Goal: Communication & Community: Answer question/provide support

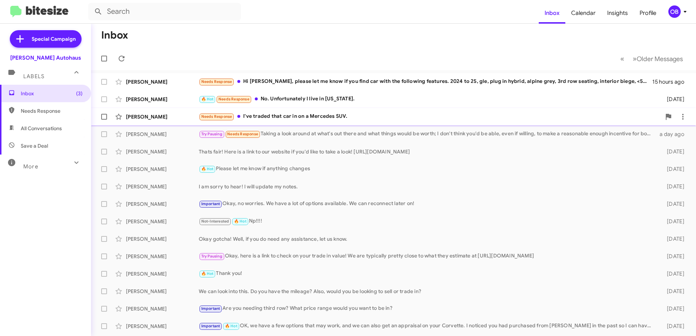
click at [450, 116] on div "Needs Response I've traded that car in on a Mercedes SUV." at bounding box center [430, 116] width 462 height 8
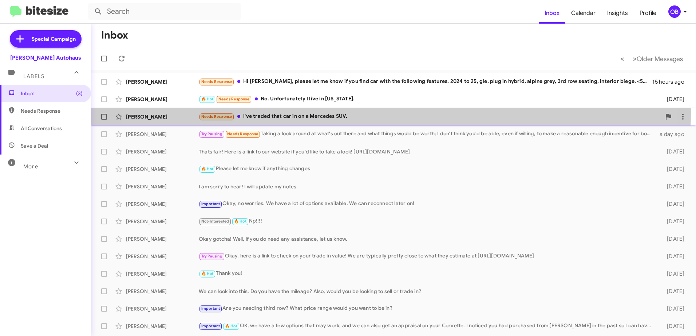
click at [360, 112] on div "Needs Response I've traded that car in on a Mercedes SUV." at bounding box center [430, 116] width 462 height 8
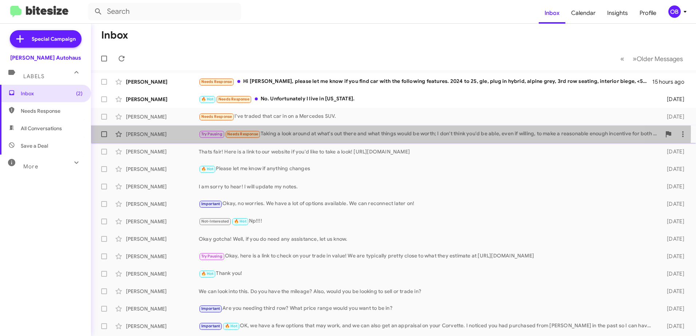
click at [298, 131] on div "Try Pausing Needs Response Taking a look around at what's out there and what th…" at bounding box center [430, 134] width 462 height 8
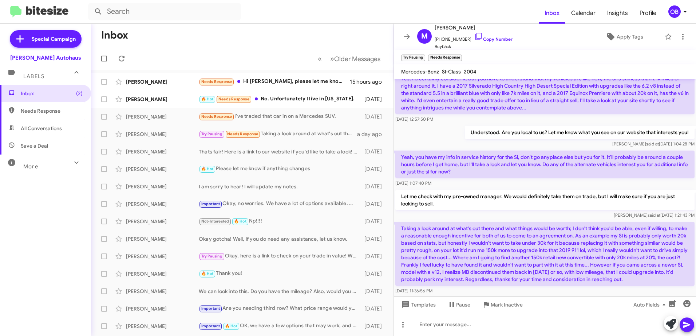
scroll to position [73, 0]
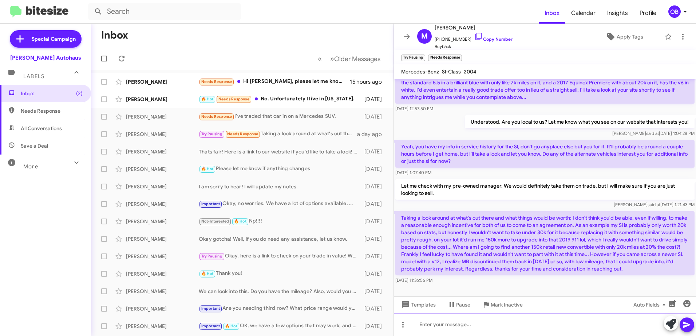
click at [457, 326] on div at bounding box center [545, 324] width 302 height 23
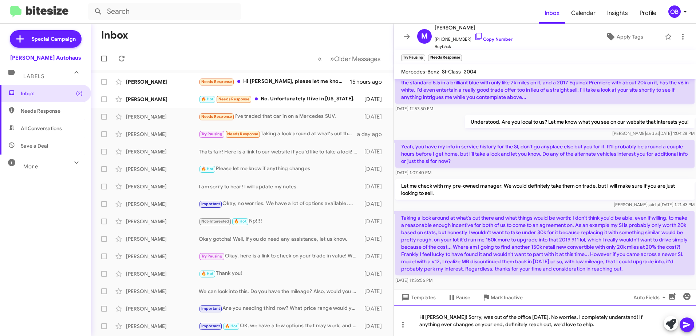
click at [571, 329] on div "Hi Michael! Sorry, was out of the office yesterday. No worries, I completely un…" at bounding box center [545, 321] width 302 height 31
click at [568, 327] on div "Hi Michael! Sorry, was out of the office yesterday. No worries, I completely un…" at bounding box center [545, 321] width 302 height 31
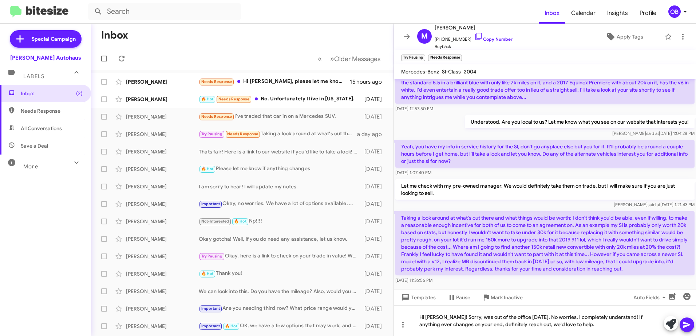
click at [682, 328] on icon at bounding box center [686, 325] width 9 height 9
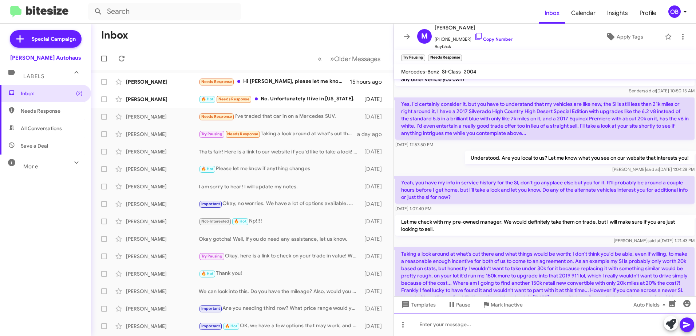
scroll to position [107, 0]
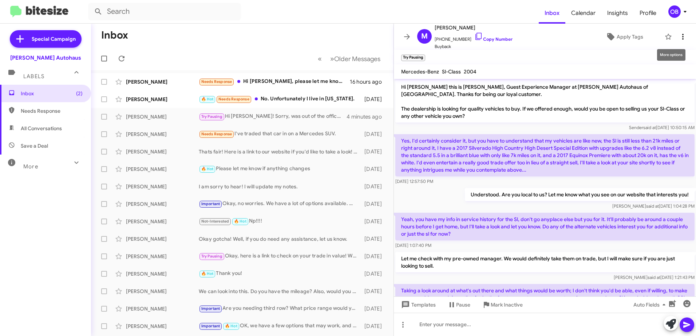
click at [679, 35] on icon at bounding box center [682, 36] width 9 height 9
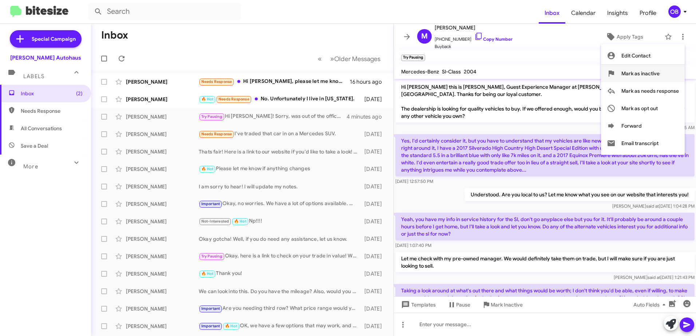
click at [667, 71] on button "Mark as inactive" at bounding box center [643, 73] width 84 height 17
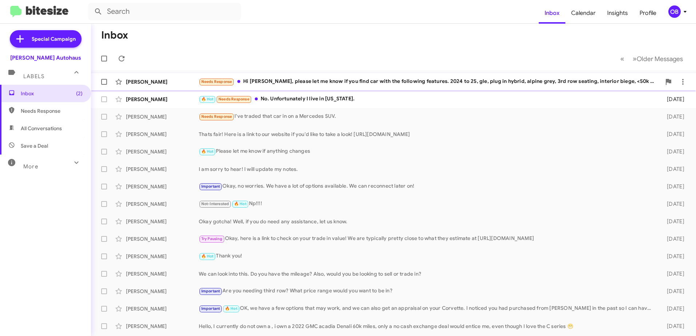
click at [385, 80] on div "Needs Response Hi Aubrey, please let me know if you find car with the following…" at bounding box center [430, 81] width 462 height 8
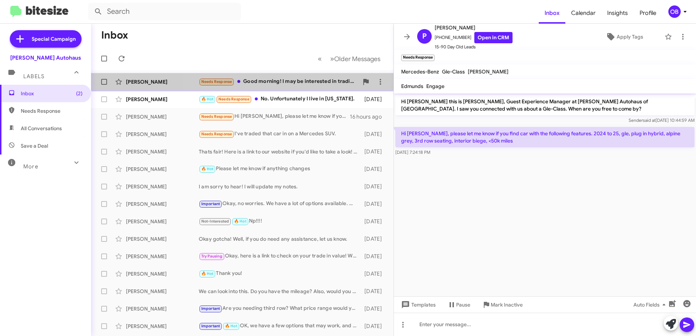
click at [303, 81] on div "Needs Response Good morning! I may be interested in trading in my GLE for a new…" at bounding box center [279, 81] width 160 height 8
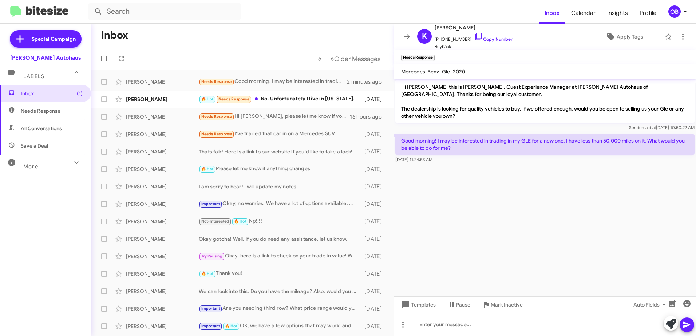
click at [437, 329] on div at bounding box center [545, 324] width 302 height 23
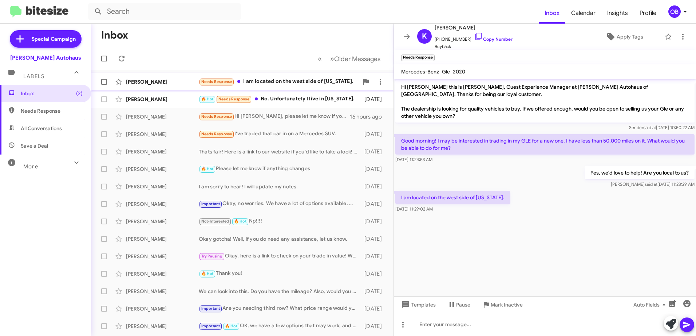
click at [246, 76] on div "Kathy Nugent Needs Response I am located on the west side of Michigan. a few se…" at bounding box center [242, 82] width 291 height 15
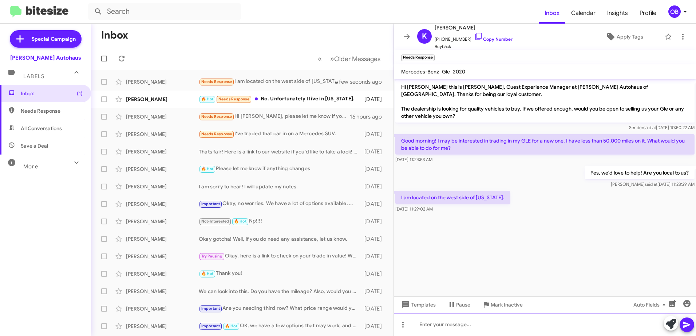
click at [437, 332] on div at bounding box center [545, 324] width 302 height 23
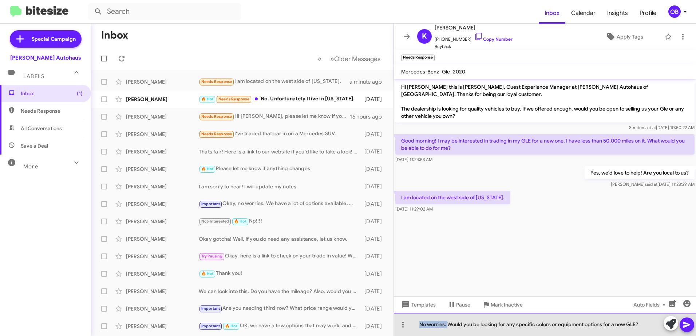
drag, startPoint x: 447, startPoint y: 323, endPoint x: 413, endPoint y: 323, distance: 34.6
click at [413, 323] on div "No worries. Would you be looking for any specific colors or equipment options f…" at bounding box center [545, 324] width 302 height 23
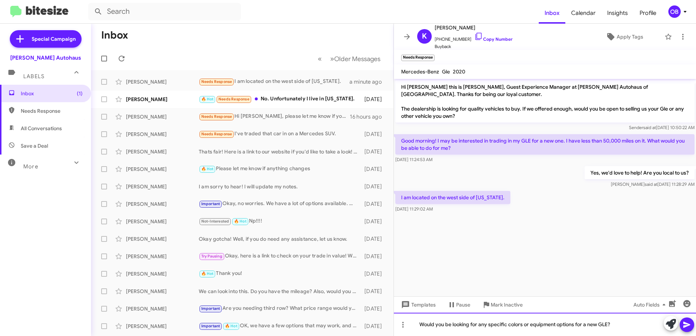
click at [616, 325] on div "Would you be looking for any specific colors or equipment options for a new GLE?" at bounding box center [545, 324] width 302 height 23
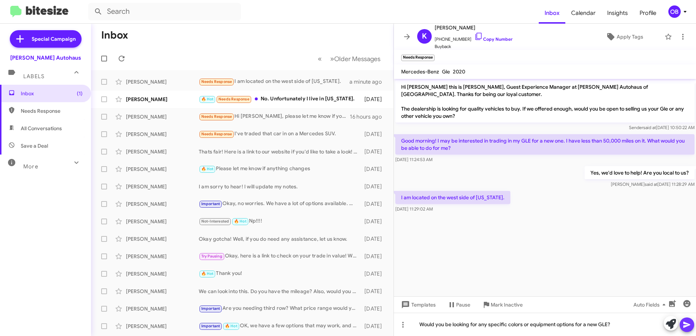
click at [690, 324] on icon at bounding box center [686, 325] width 9 height 9
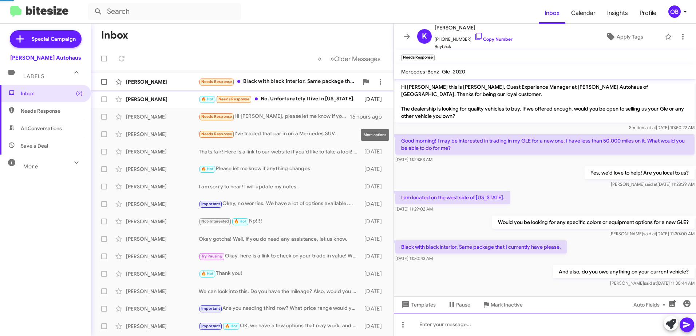
scroll to position [31, 0]
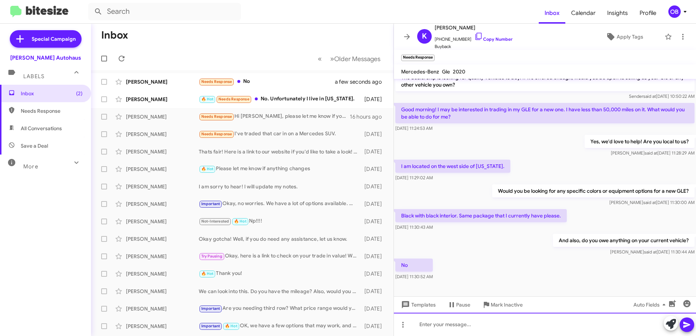
click at [427, 329] on div at bounding box center [545, 324] width 302 height 23
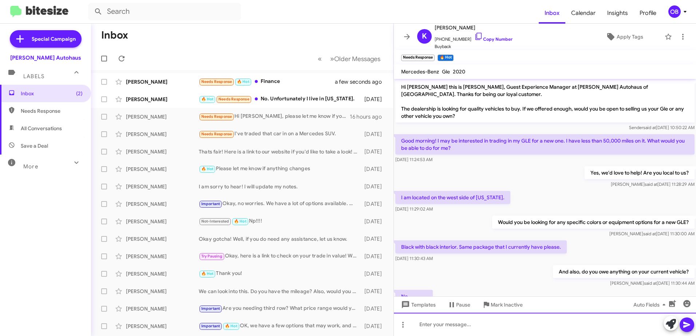
scroll to position [84, 0]
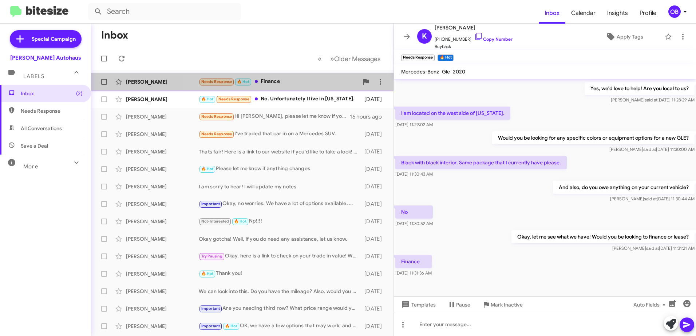
click at [292, 83] on div "Needs Response 🔥 Hot Finance" at bounding box center [279, 81] width 160 height 8
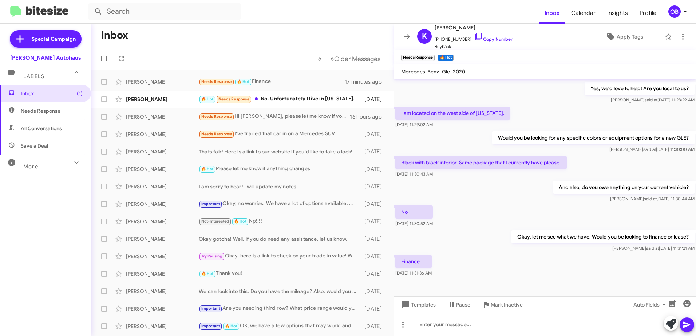
click at [492, 326] on div at bounding box center [545, 324] width 302 height 23
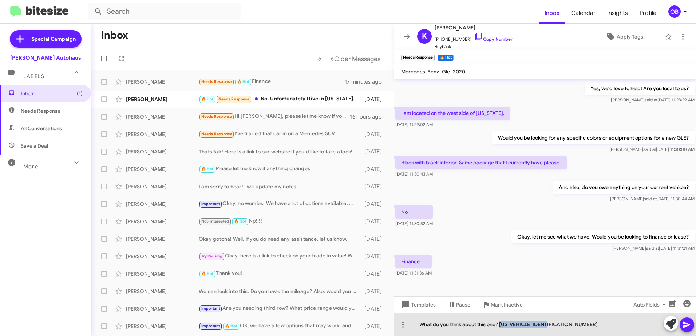
drag, startPoint x: 559, startPoint y: 327, endPoint x: 501, endPoint y: 324, distance: 58.3
click at [501, 324] on div "What do you think about this one? 4JGFB4KB7LA239971" at bounding box center [545, 324] width 302 height 23
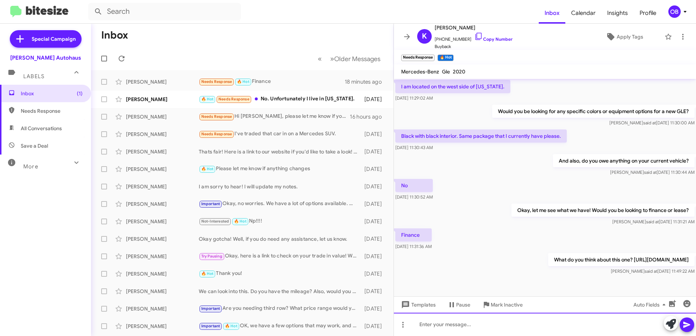
scroll to position [118, 0]
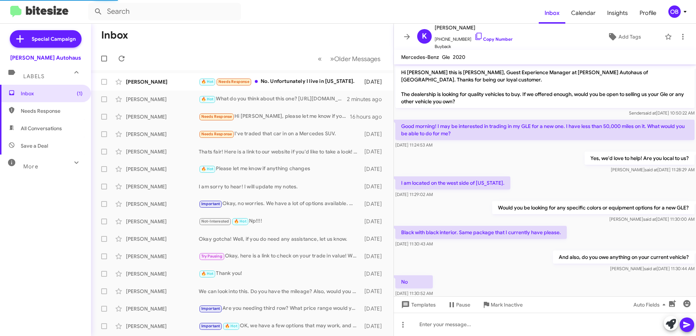
scroll to position [104, 0]
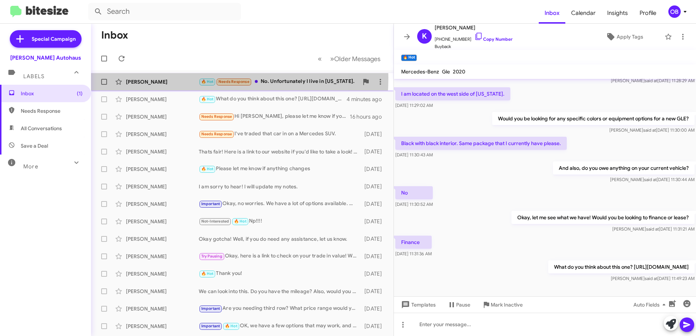
click at [183, 78] on div "[PERSON_NAME] 🔥 Hot Needs Response No. Unfortunately I live in [US_STATE]. [DAT…" at bounding box center [242, 82] width 291 height 15
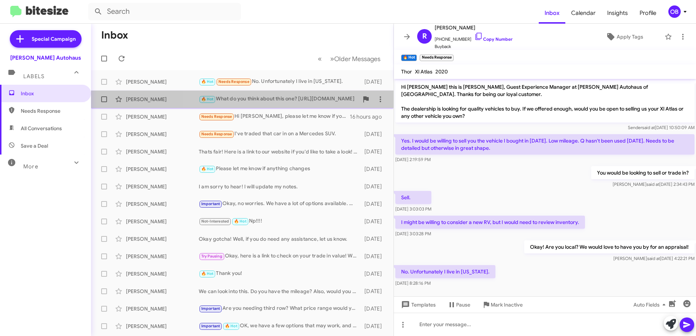
click at [289, 102] on div "🔥 Hot What do you think about this one? [URL][DOMAIN_NAME]" at bounding box center [279, 99] width 160 height 8
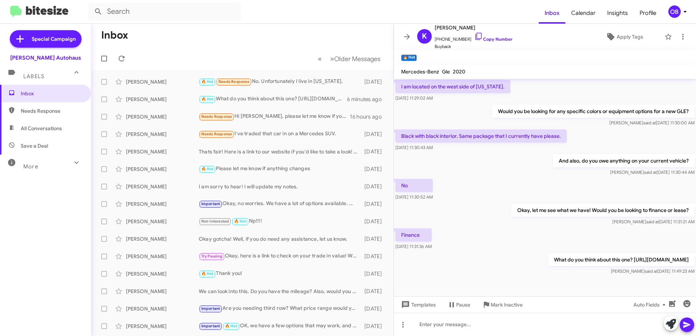
scroll to position [118, 0]
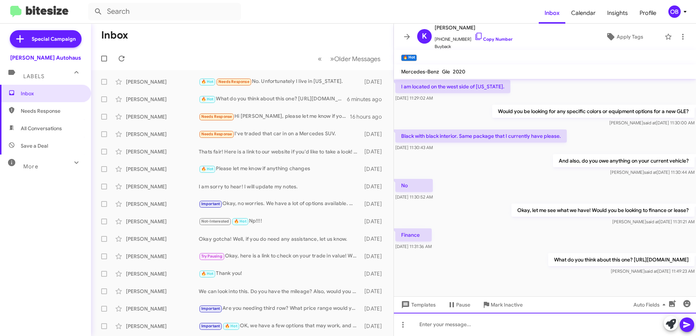
click at [482, 320] on div at bounding box center [545, 324] width 302 height 23
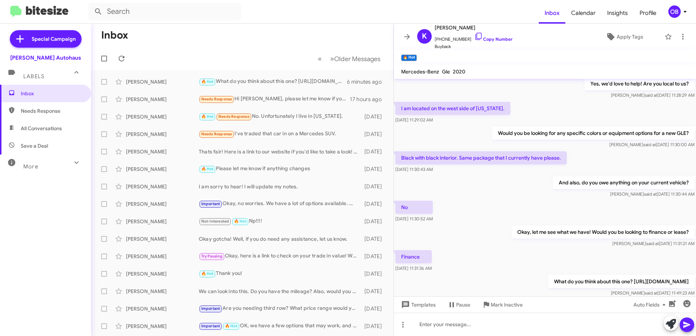
scroll to position [118, 0]
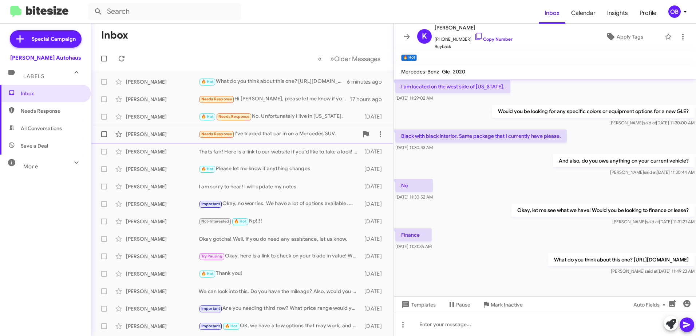
click at [255, 130] on div "Needs Response I've traded that car in on a Mercedes SUV." at bounding box center [279, 134] width 160 height 8
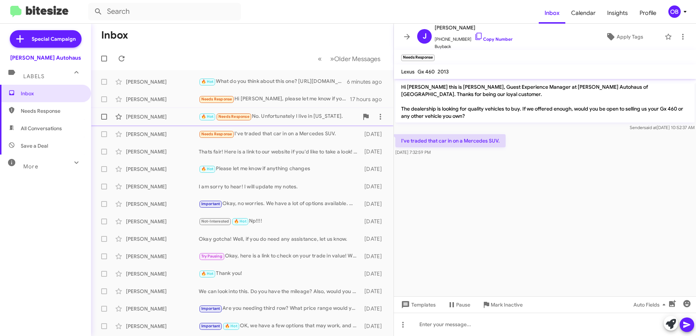
click at [274, 120] on div "🔥 Hot Needs Response No. Unfortunately I live in California." at bounding box center [279, 116] width 160 height 8
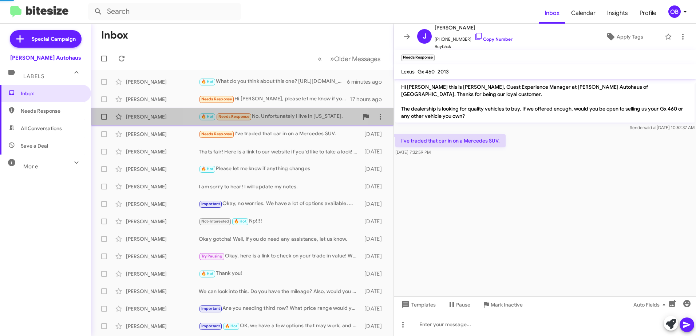
scroll to position [5, 0]
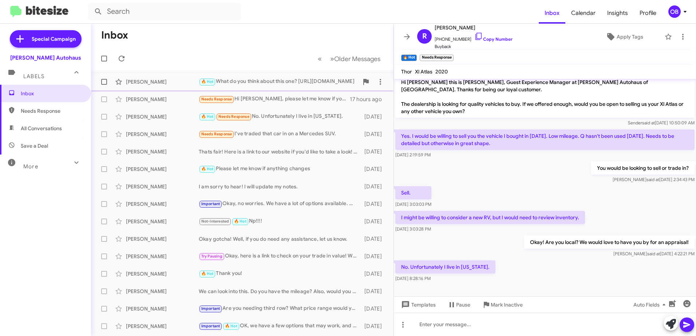
click at [289, 83] on div "🔥 Hot What do you think about this one? [URL][DOMAIN_NAME]" at bounding box center [279, 81] width 160 height 8
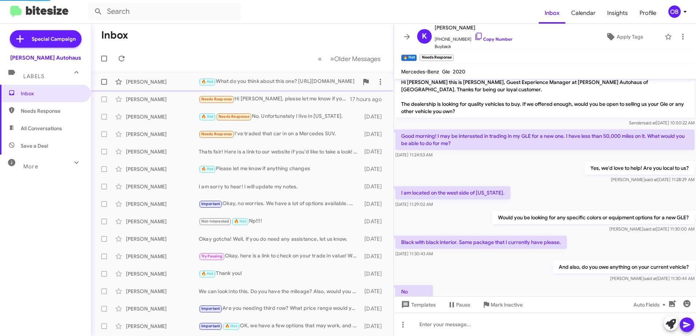
scroll to position [118, 0]
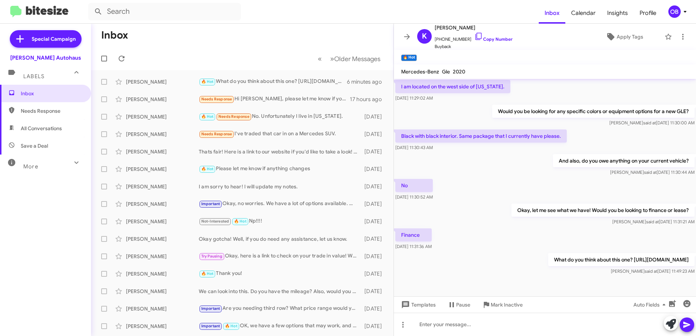
click at [49, 169] on div "More" at bounding box center [38, 163] width 65 height 13
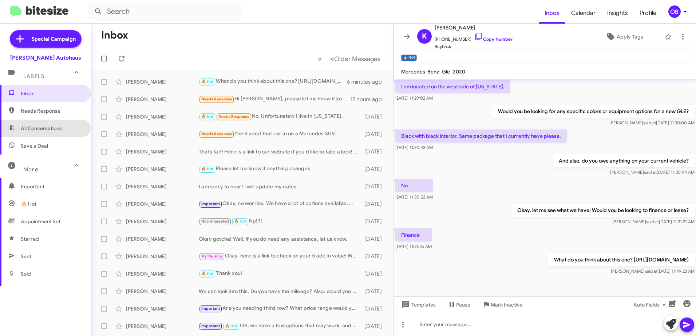
click at [47, 134] on span "All Conversations" at bounding box center [45, 128] width 91 height 17
type input "in:all-conversations"
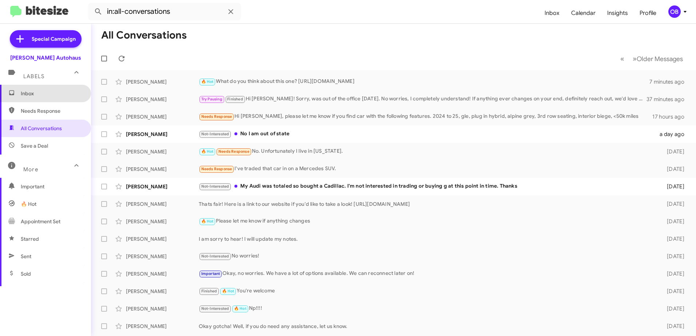
click at [49, 100] on span "Inbox" at bounding box center [45, 93] width 91 height 17
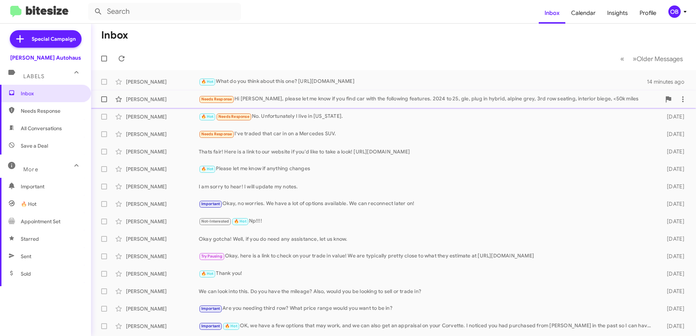
click at [463, 98] on div "Needs Response Hi Aubrey, please let me know if you find car with the following…" at bounding box center [430, 99] width 462 height 8
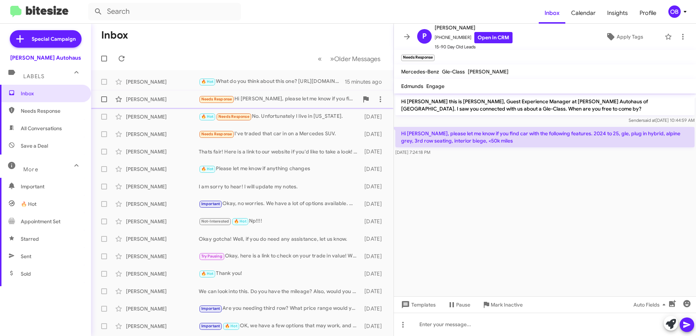
click at [268, 101] on div "Needs Response Hi Aubrey, please let me know if you find car with the following…" at bounding box center [279, 99] width 160 height 8
click at [274, 87] on div "Kathy Nugent 🔥 Hot What do you think about this one? https://www.vindeversmerce…" at bounding box center [242, 82] width 291 height 15
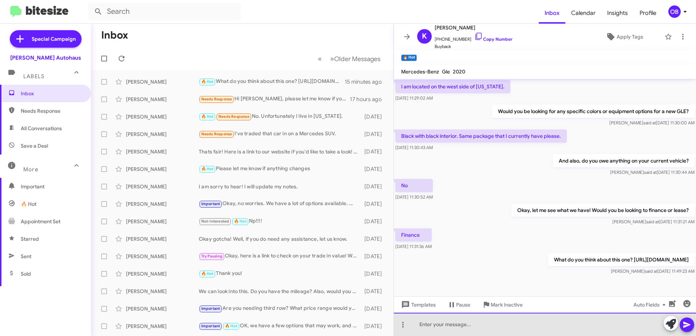
click at [486, 328] on div at bounding box center [545, 324] width 302 height 23
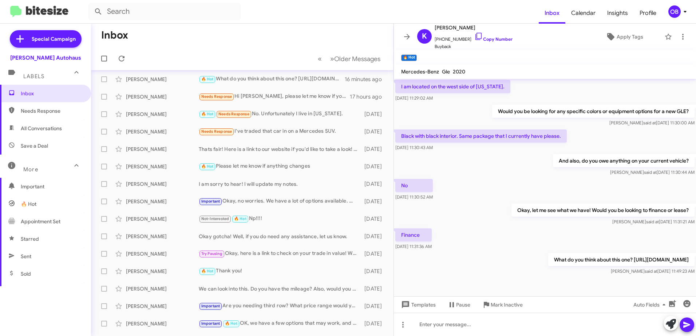
scroll to position [0, 0]
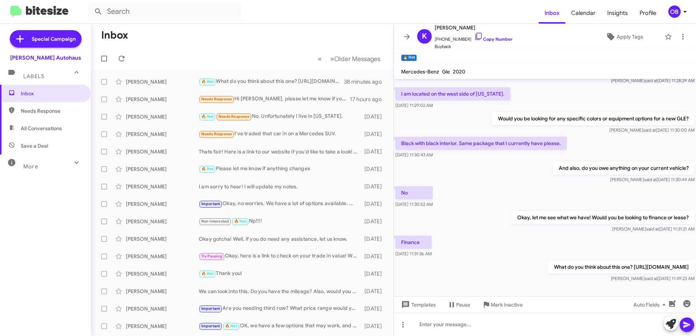
scroll to position [118, 0]
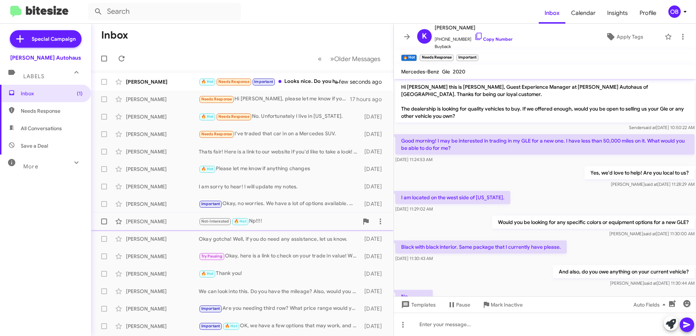
scroll to position [109, 0]
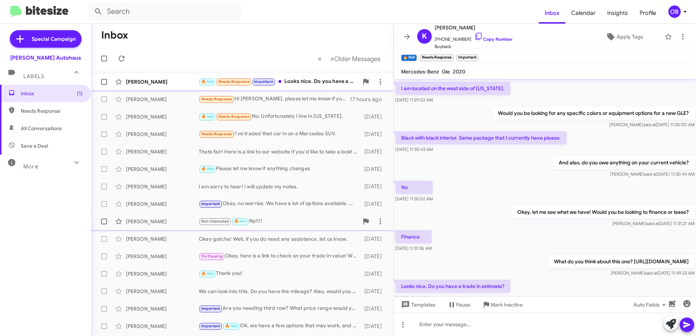
click at [301, 85] on div "🔥 Hot Needs Response Important Looks nice. Do you have a trade in estimate?" at bounding box center [279, 81] width 160 height 8
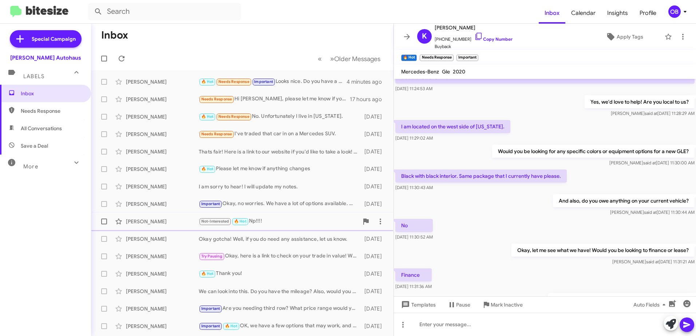
scroll to position [145, 0]
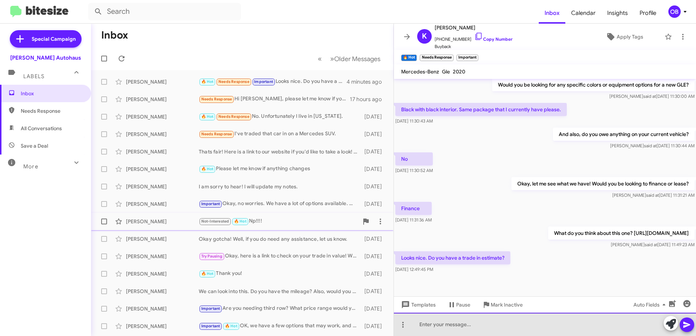
click at [503, 331] on div at bounding box center [545, 324] width 302 height 23
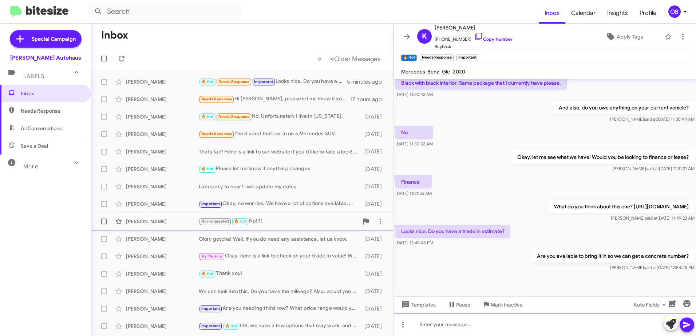
scroll to position [171, 0]
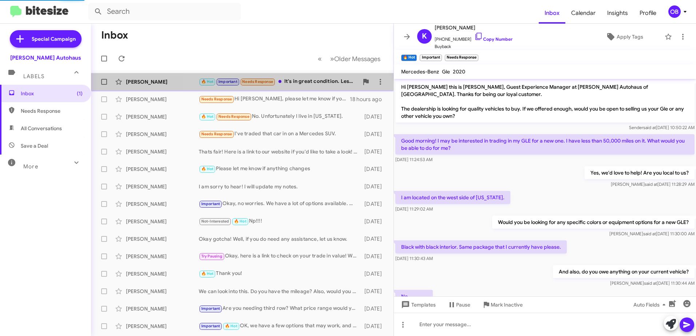
scroll to position [224, 0]
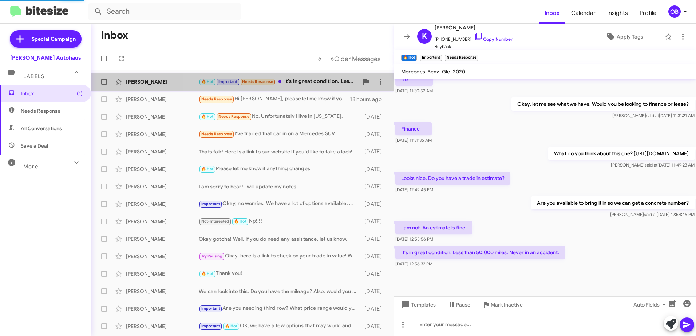
click at [313, 87] on div "[PERSON_NAME] 🔥 Hot Important Needs Response It's in great condition. Less than…" at bounding box center [242, 82] width 291 height 15
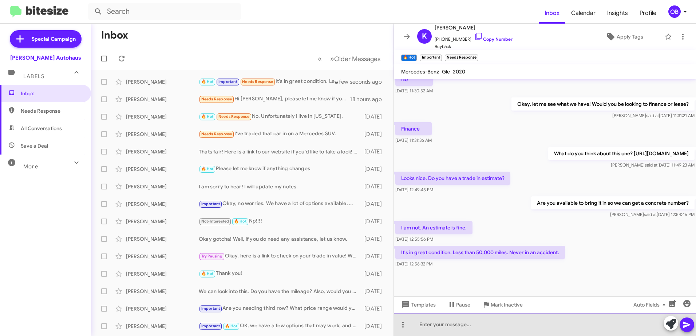
click at [497, 333] on div at bounding box center [545, 324] width 302 height 23
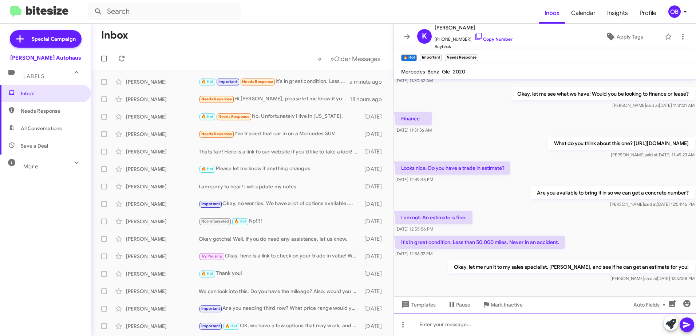
scroll to position [251, 0]
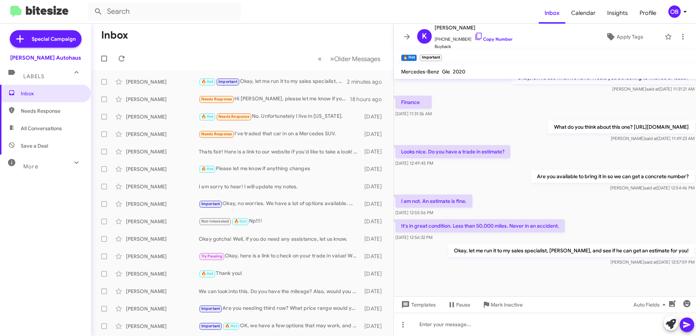
scroll to position [251, 0]
click at [55, 164] on div "More" at bounding box center [38, 163] width 65 height 13
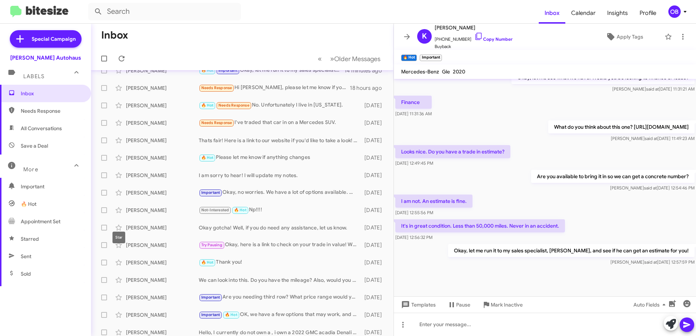
scroll to position [0, 0]
